Goal: Navigation & Orientation: Find specific page/section

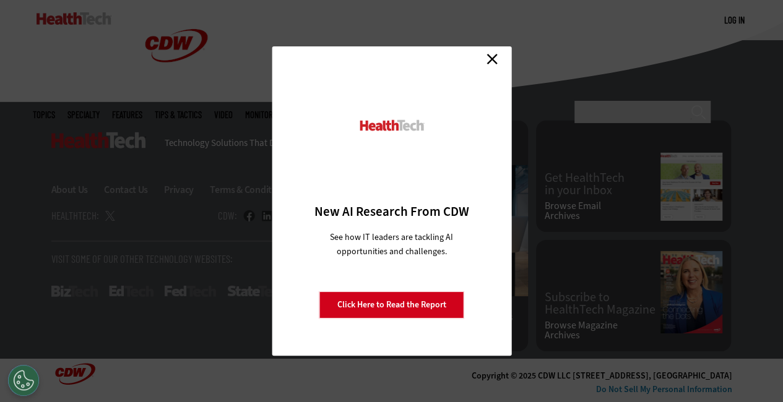
click at [499, 57] on link "Close" at bounding box center [492, 59] width 19 height 19
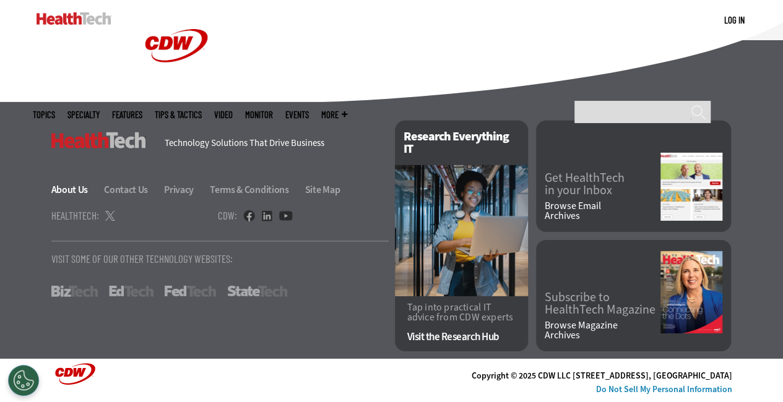
click at [62, 194] on link "About Us" at bounding box center [76, 189] width 51 height 13
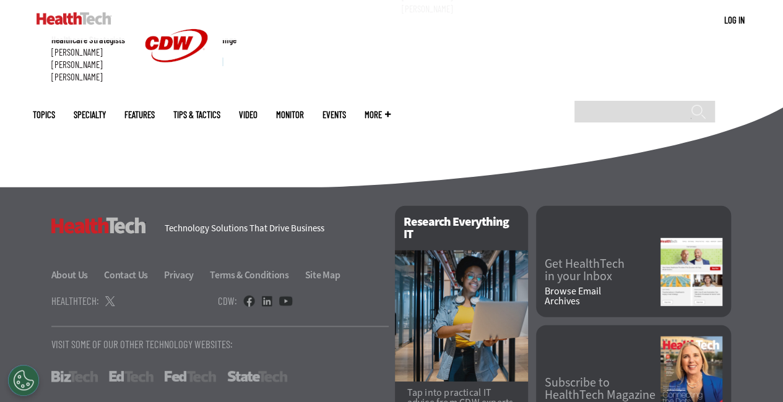
scroll to position [1548, 0]
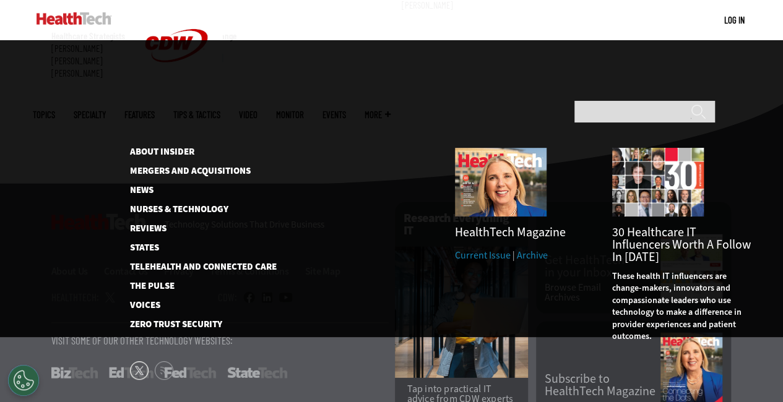
click at [391, 110] on span "More" at bounding box center [378, 114] width 26 height 9
click at [189, 147] on link "About Insider" at bounding box center [193, 151] width 127 height 9
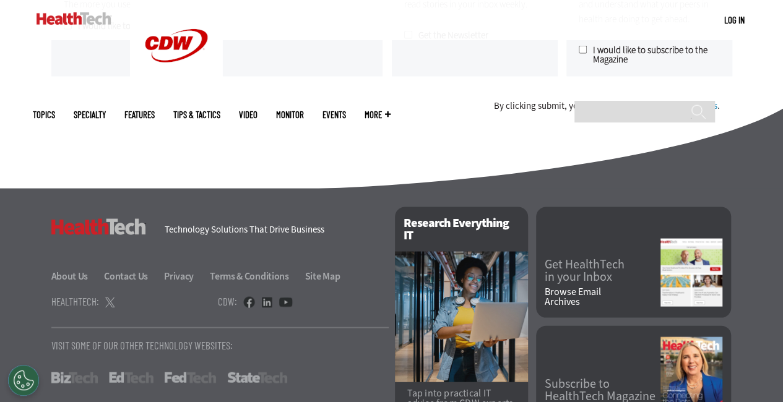
scroll to position [1233, 0]
